Goal: Check status

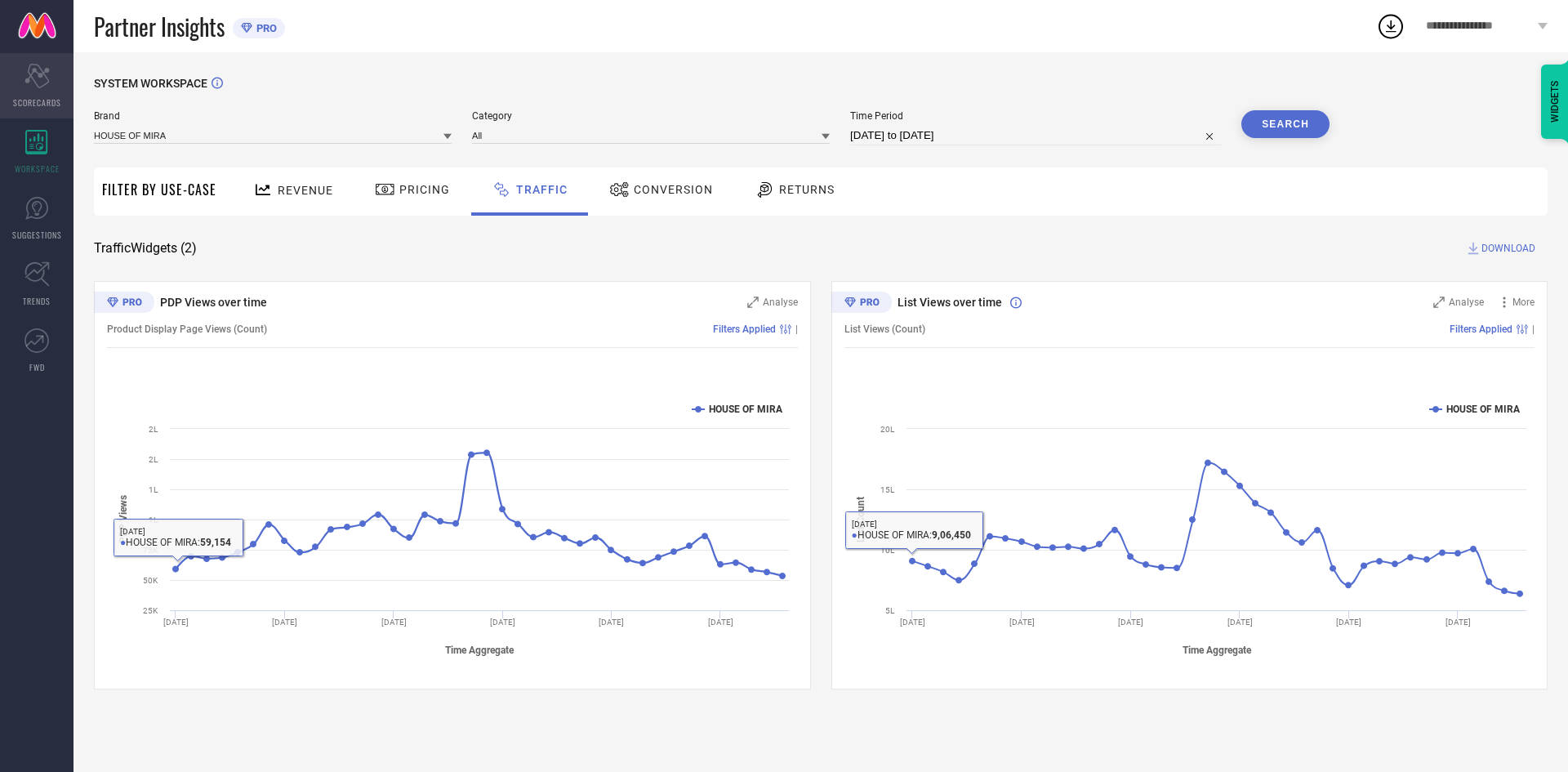
click at [31, 80] on icon "Scorecard" at bounding box center [37, 76] width 25 height 24
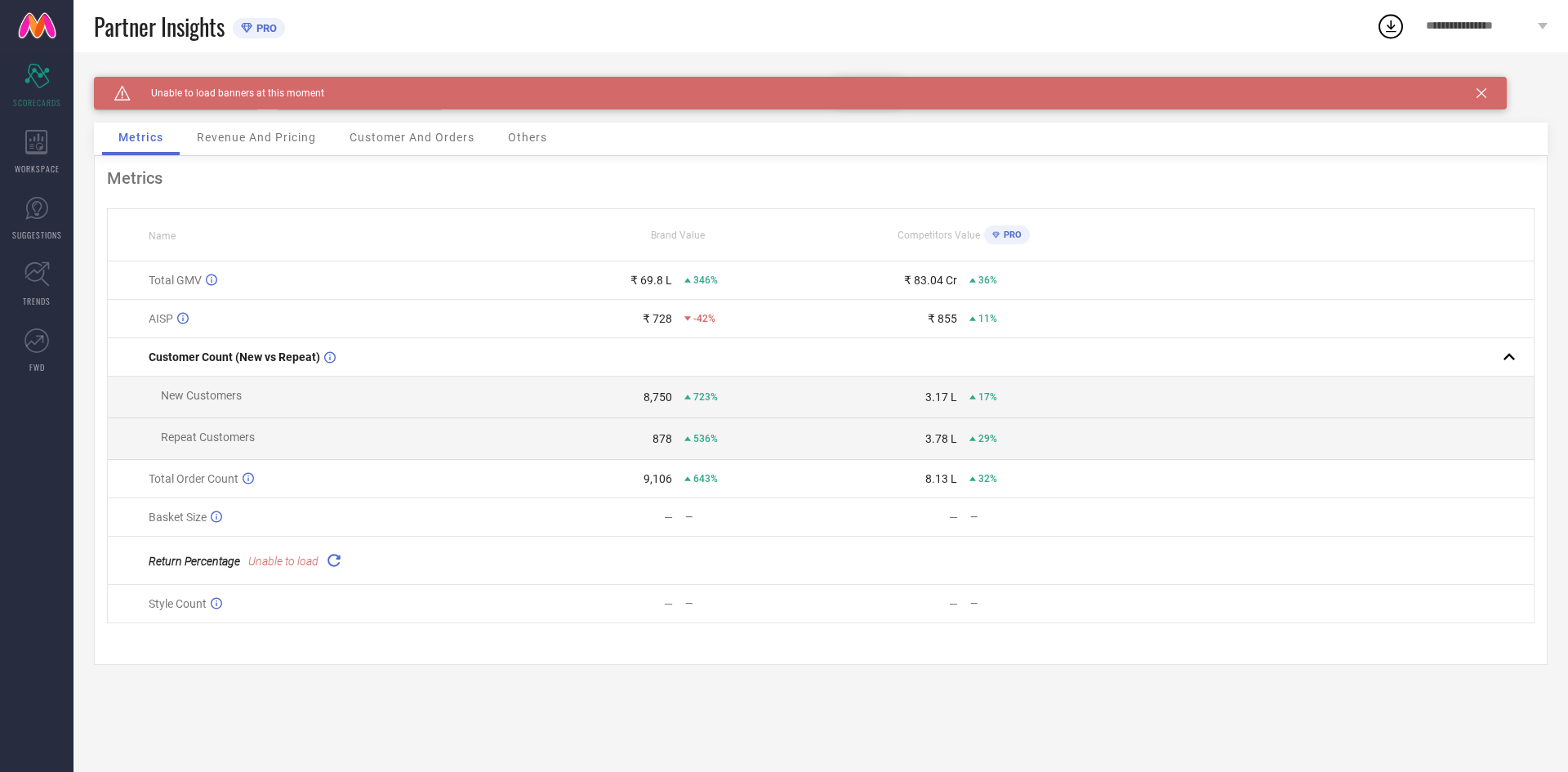
click at [216, 145] on div "Revenue And Pricing" at bounding box center [256, 138] width 152 height 32
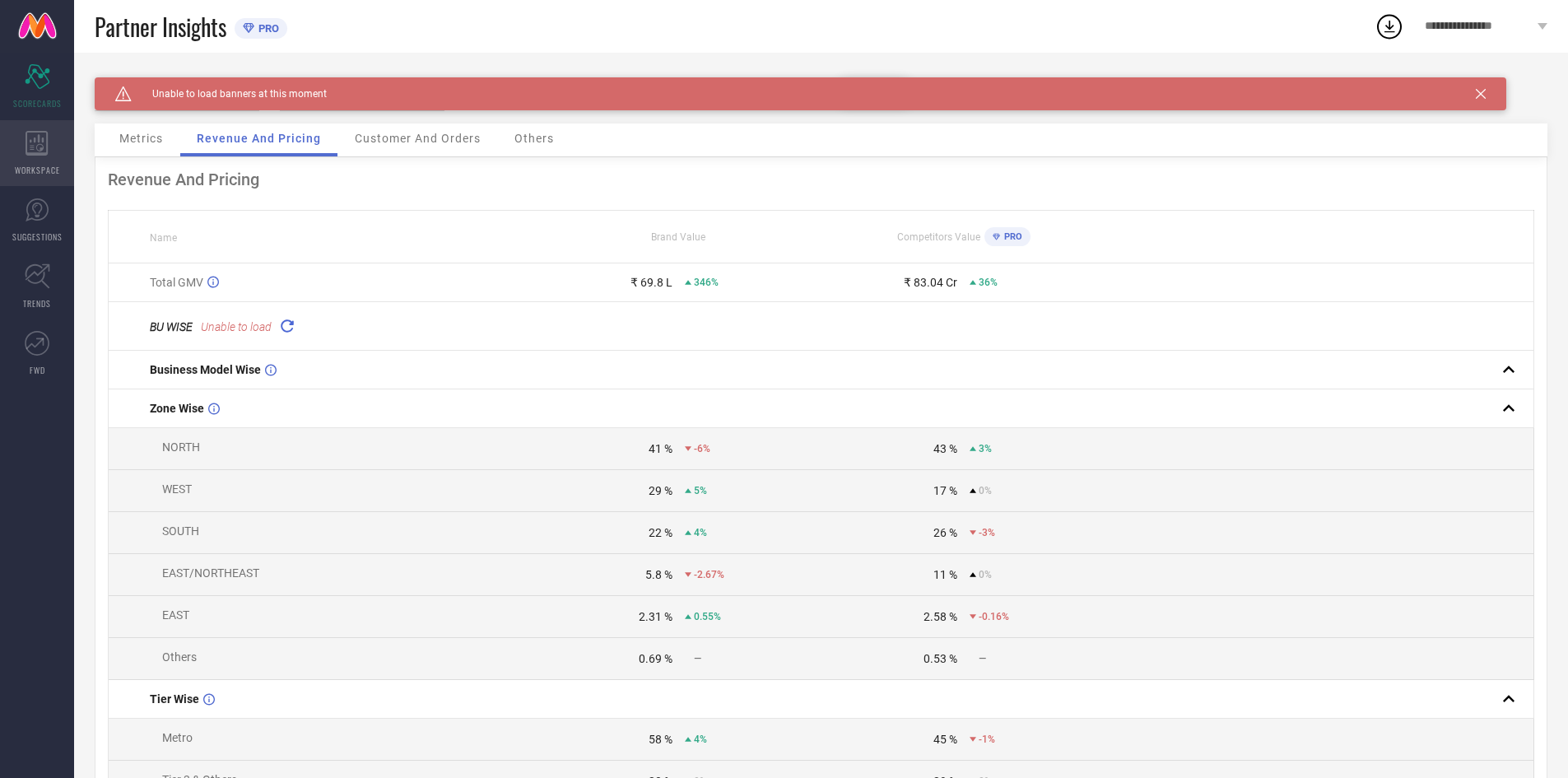
click at [41, 137] on icon at bounding box center [37, 144] width 23 height 25
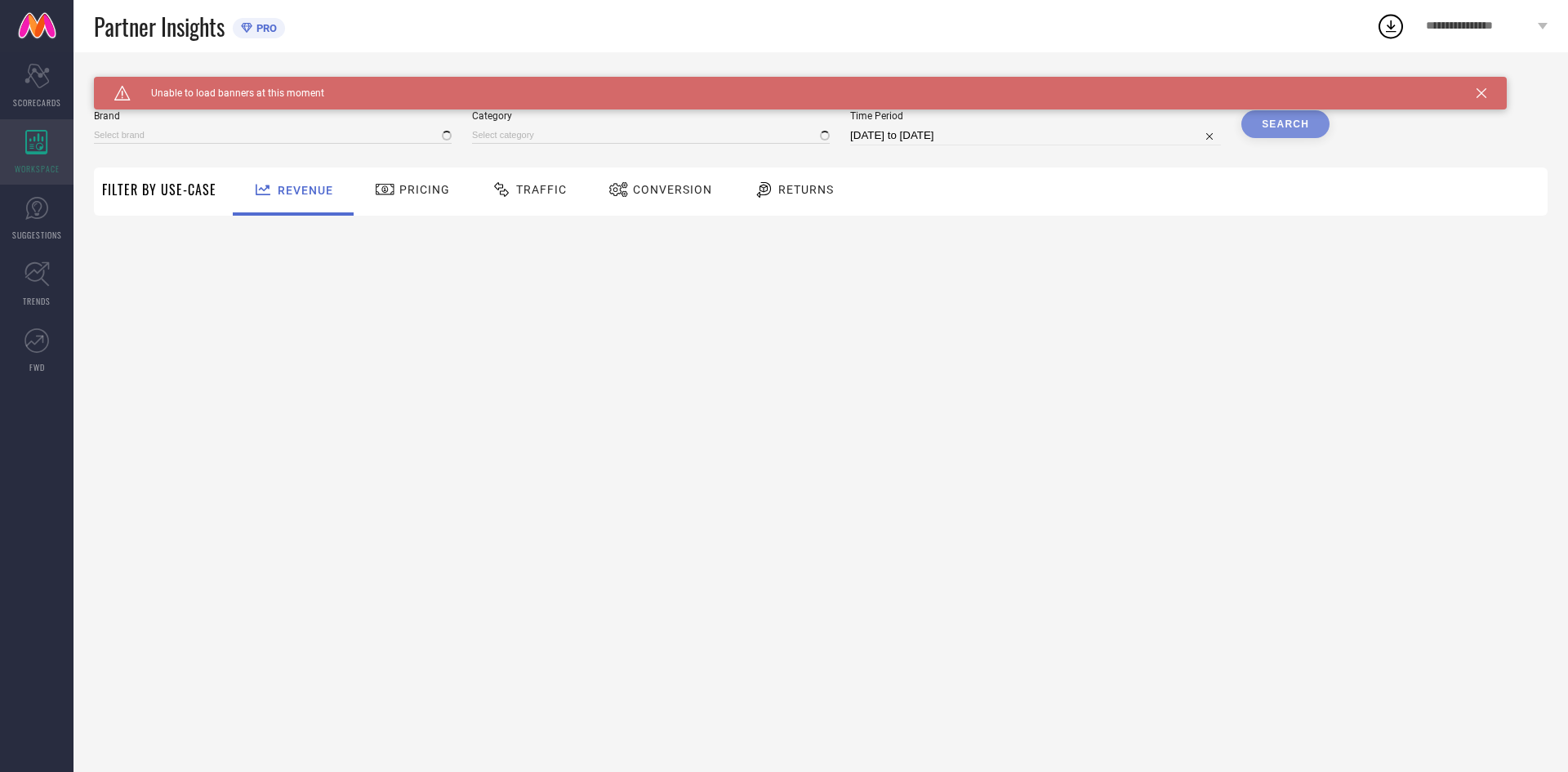
type input "HOUSE OF MIRA"
type input "All"
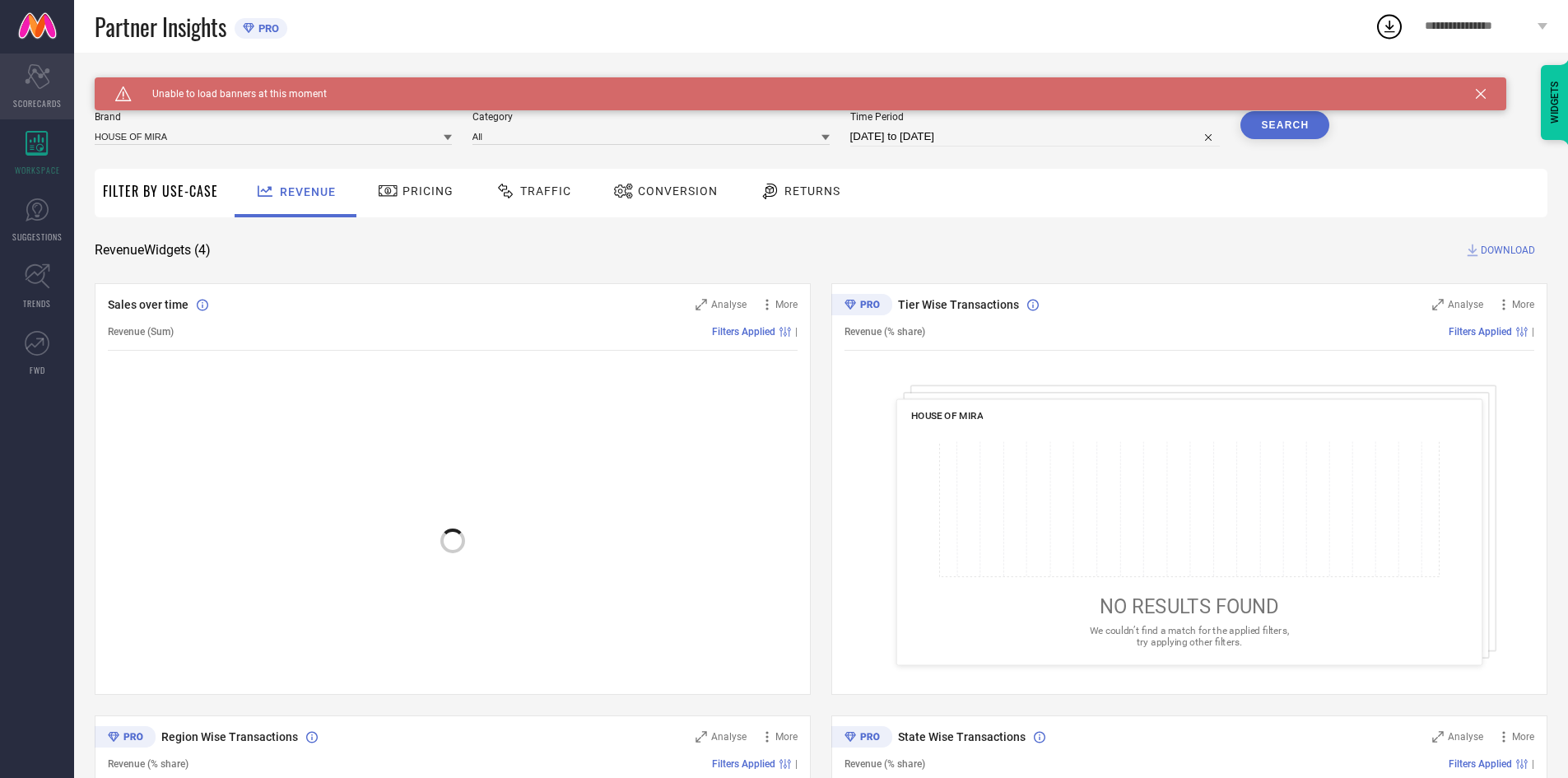
click at [43, 81] on icon "Scorecard" at bounding box center [37, 77] width 26 height 25
